Goal: Task Accomplishment & Management: Manage account settings

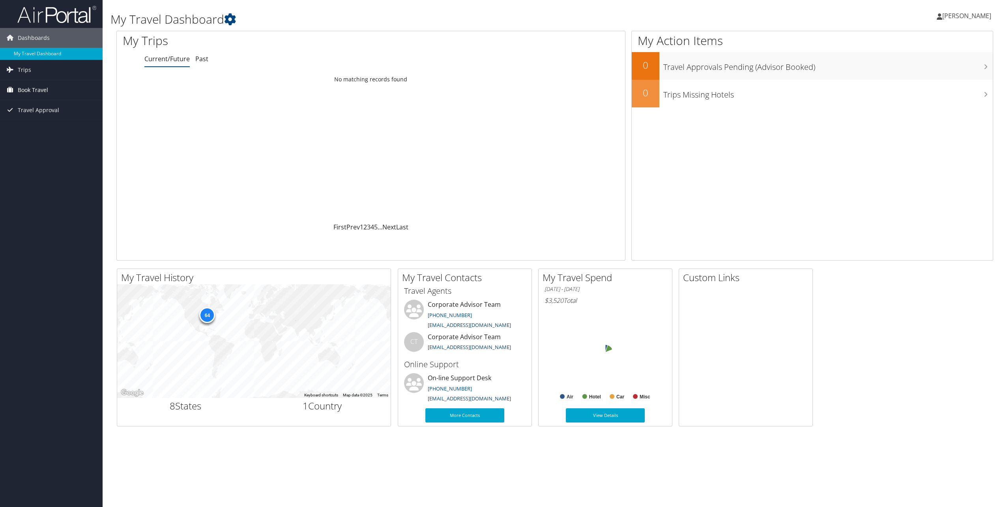
click at [23, 88] on span "Book Travel" at bounding box center [33, 90] width 30 height 20
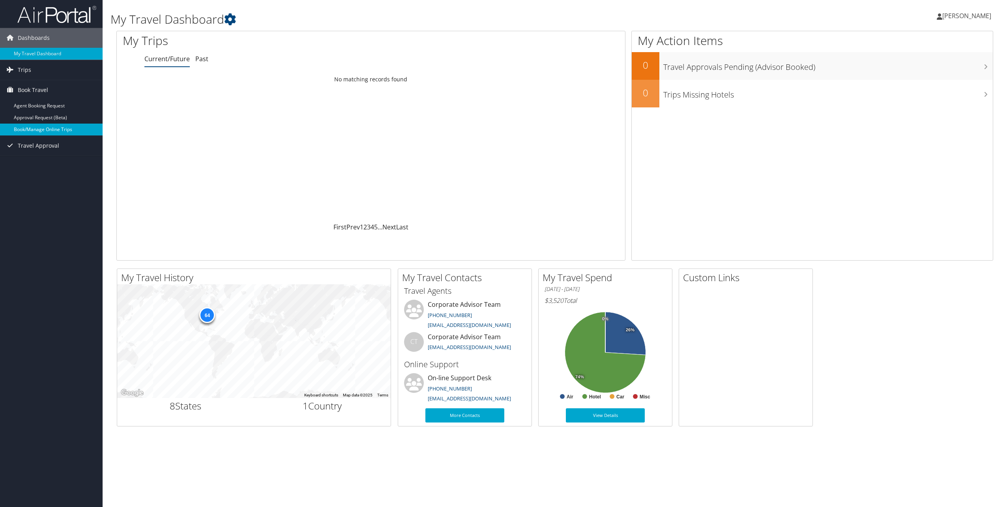
click at [24, 130] on link "Book/Manage Online Trips" at bounding box center [51, 129] width 103 height 12
click at [35, 64] on link "Trips" at bounding box center [51, 70] width 103 height 20
click at [24, 181] on span "Travel Approval" at bounding box center [38, 181] width 41 height 20
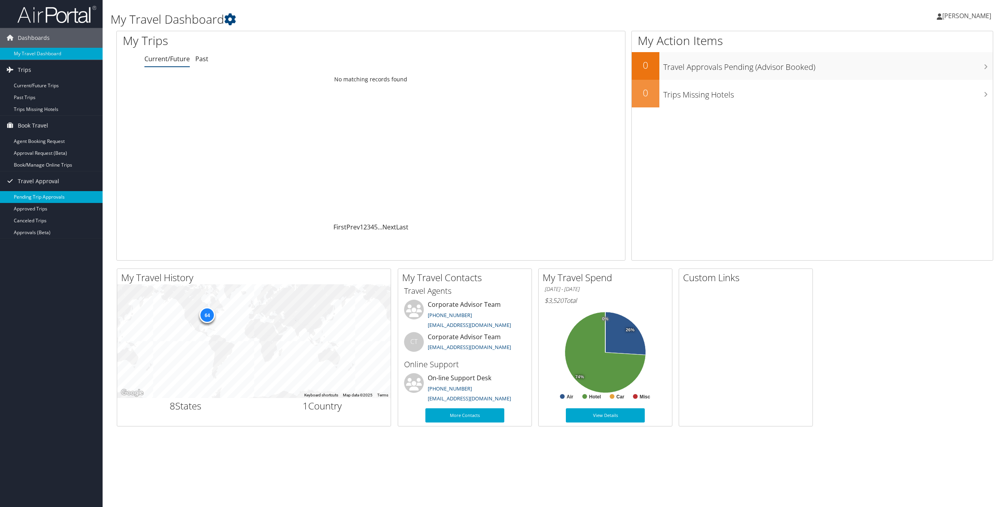
click at [24, 193] on link "Pending Trip Approvals" at bounding box center [51, 197] width 103 height 12
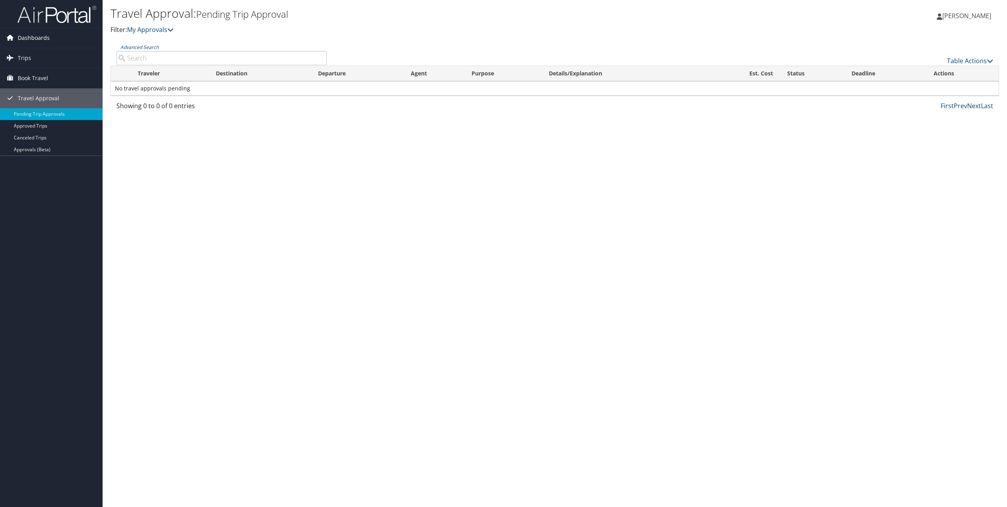
click at [34, 32] on span "Dashboards" at bounding box center [34, 38] width 32 height 20
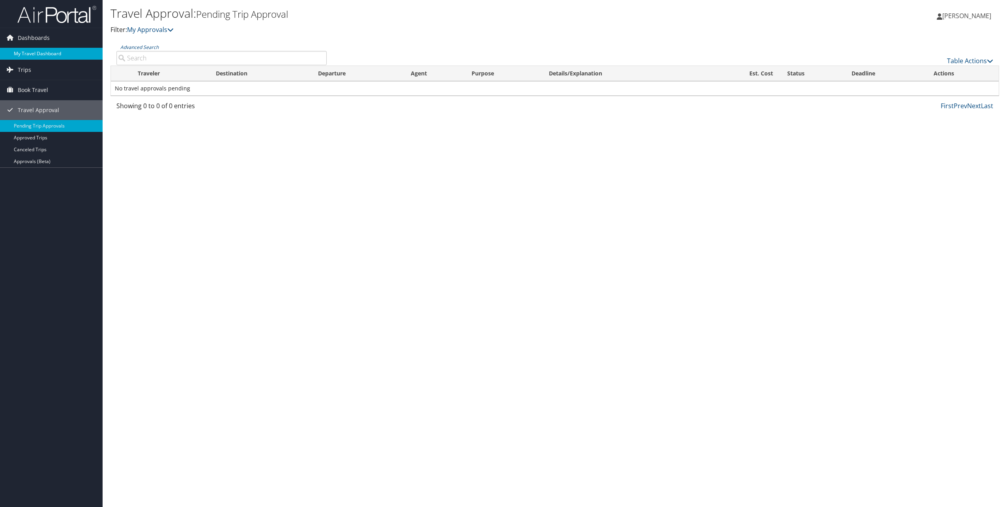
click at [44, 54] on link "My Travel Dashboard" at bounding box center [51, 54] width 103 height 12
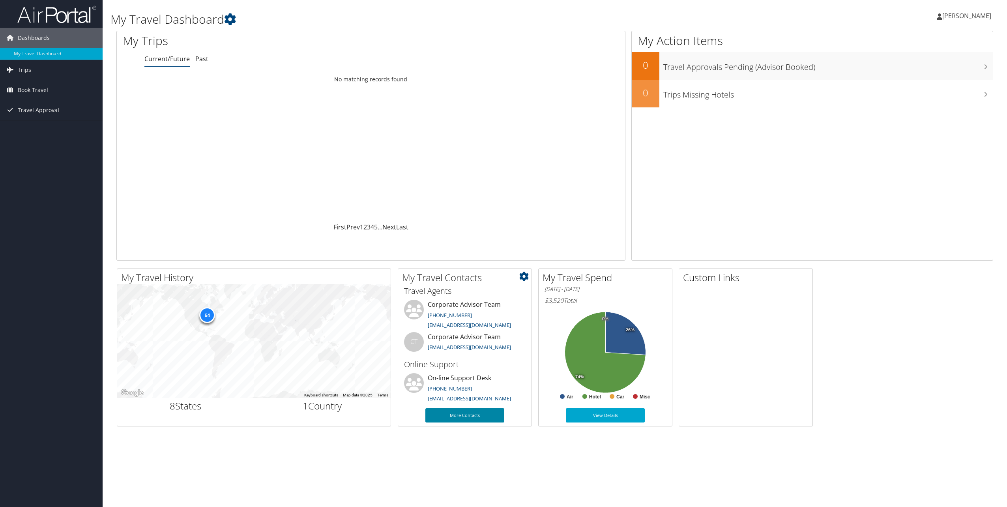
click at [449, 414] on link "More Contacts" at bounding box center [464, 415] width 79 height 14
